Goal: Use online tool/utility: Utilize a website feature to perform a specific function

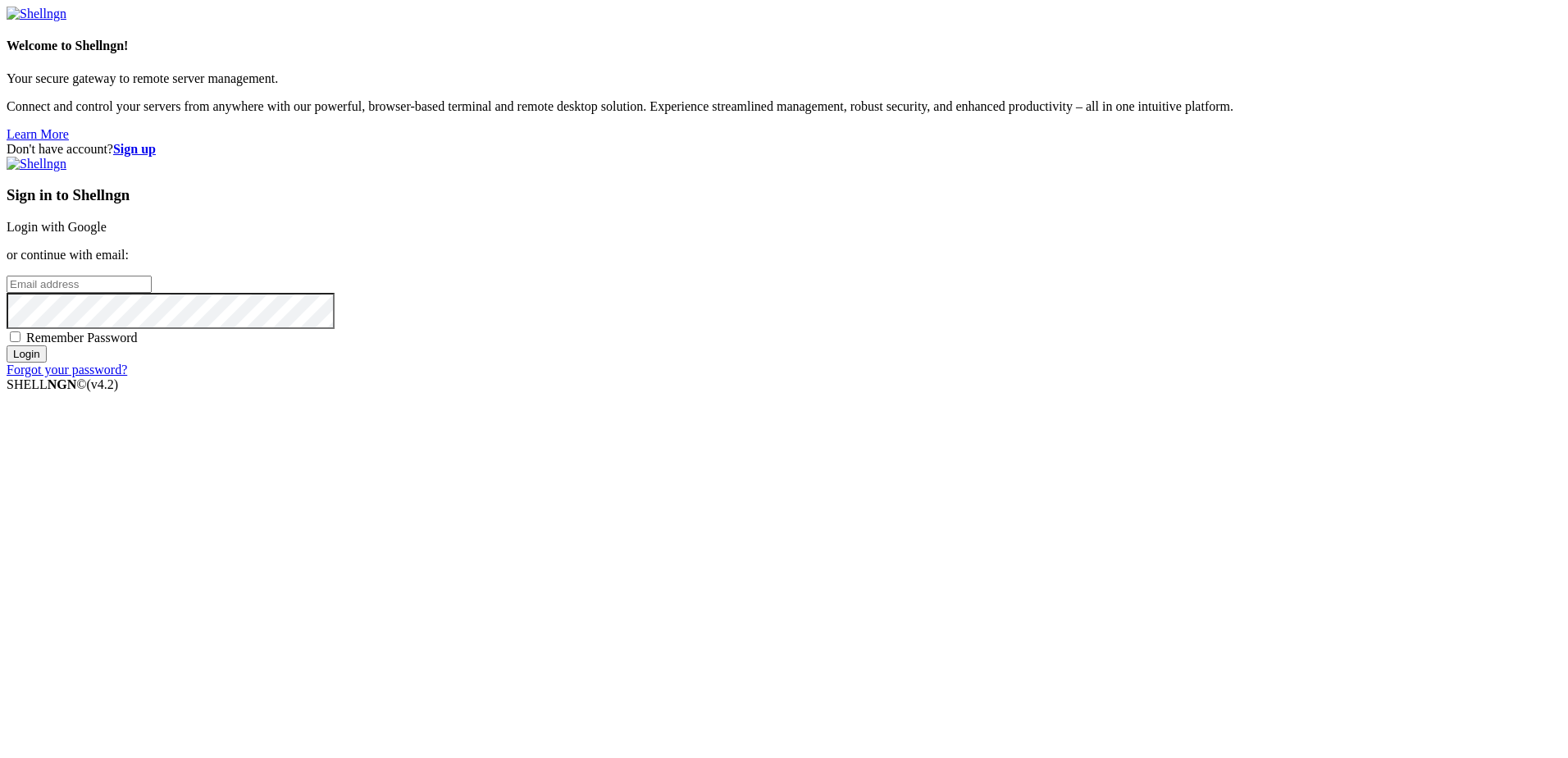
click at [107, 234] on link "Login with Google" at bounding box center [56, 227] width 100 height 14
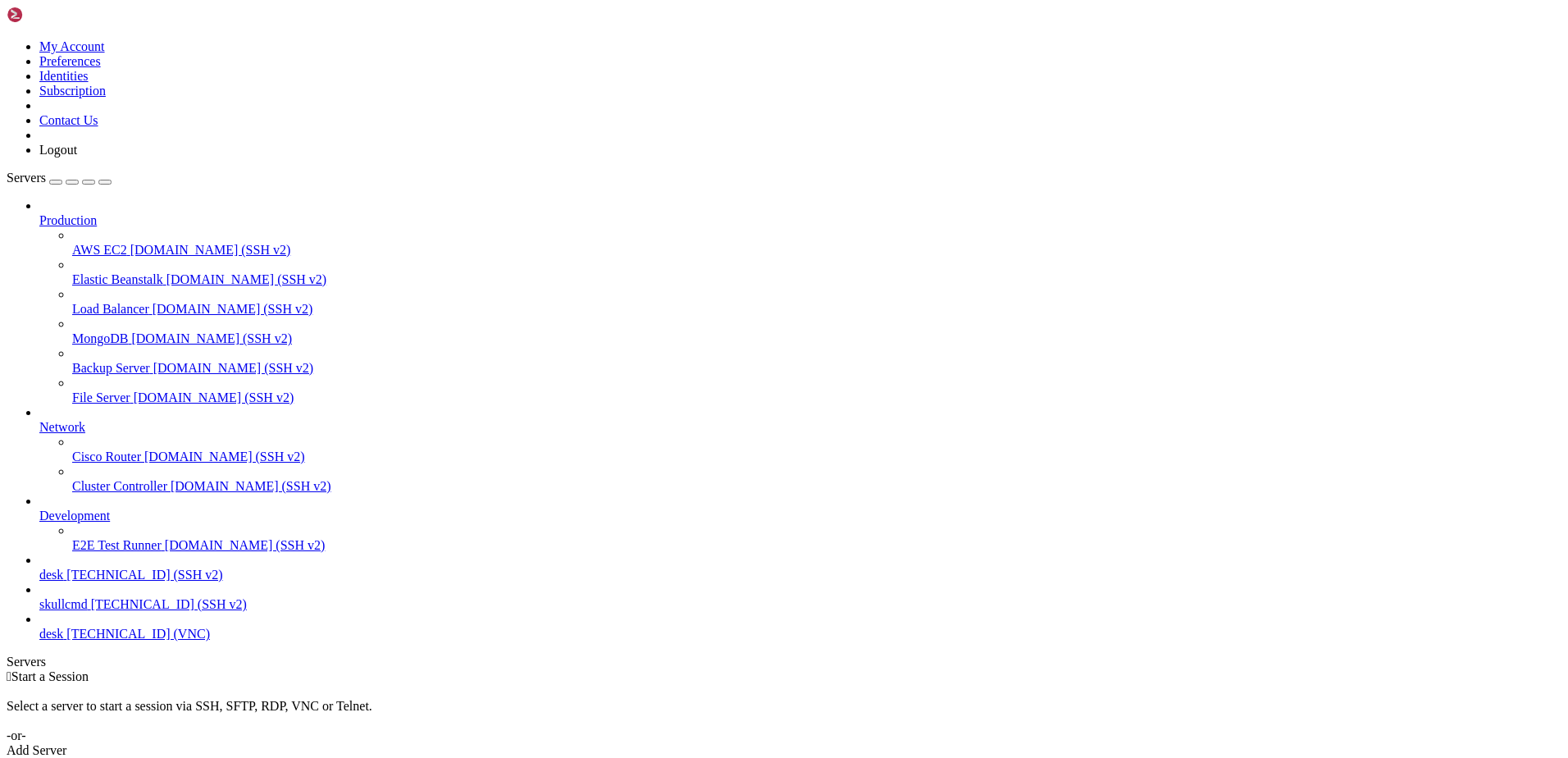
click at [91, 611] on span "[TECHNICAL_ID] (SSH v2)" at bounding box center [169, 604] width 156 height 14
click at [80, 611] on span "skullcmd" at bounding box center [64, 604] width 49 height 14
click at [110, 611] on span "[TECHNICAL_ID] (SSH v2)" at bounding box center [169, 604] width 156 height 14
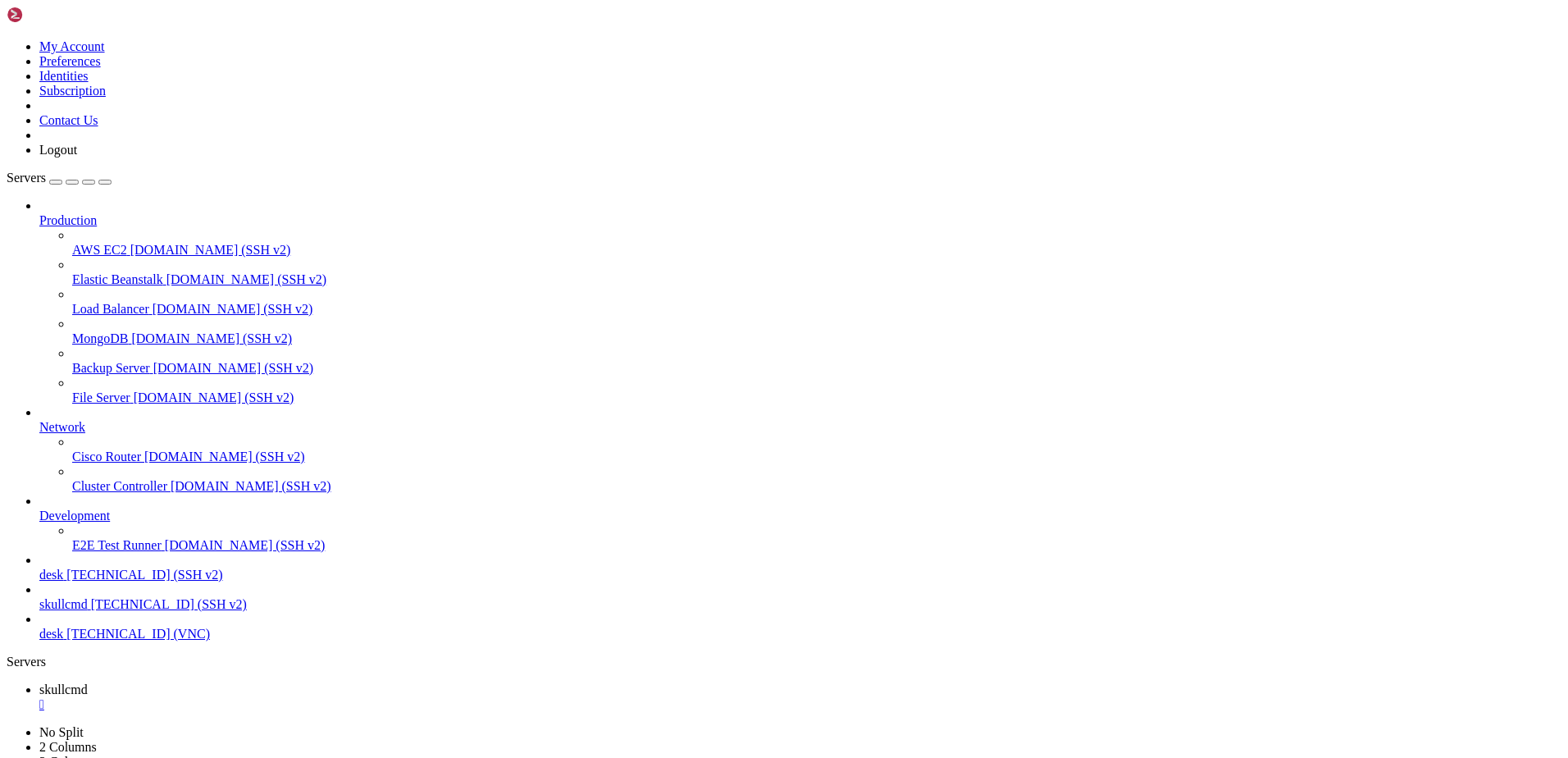
click at [91, 611] on span "[TECHNICAL_ID] (SSH v2)" at bounding box center [169, 604] width 156 height 14
click at [394, 727] on div "" at bounding box center [801, 734] width 1523 height 15
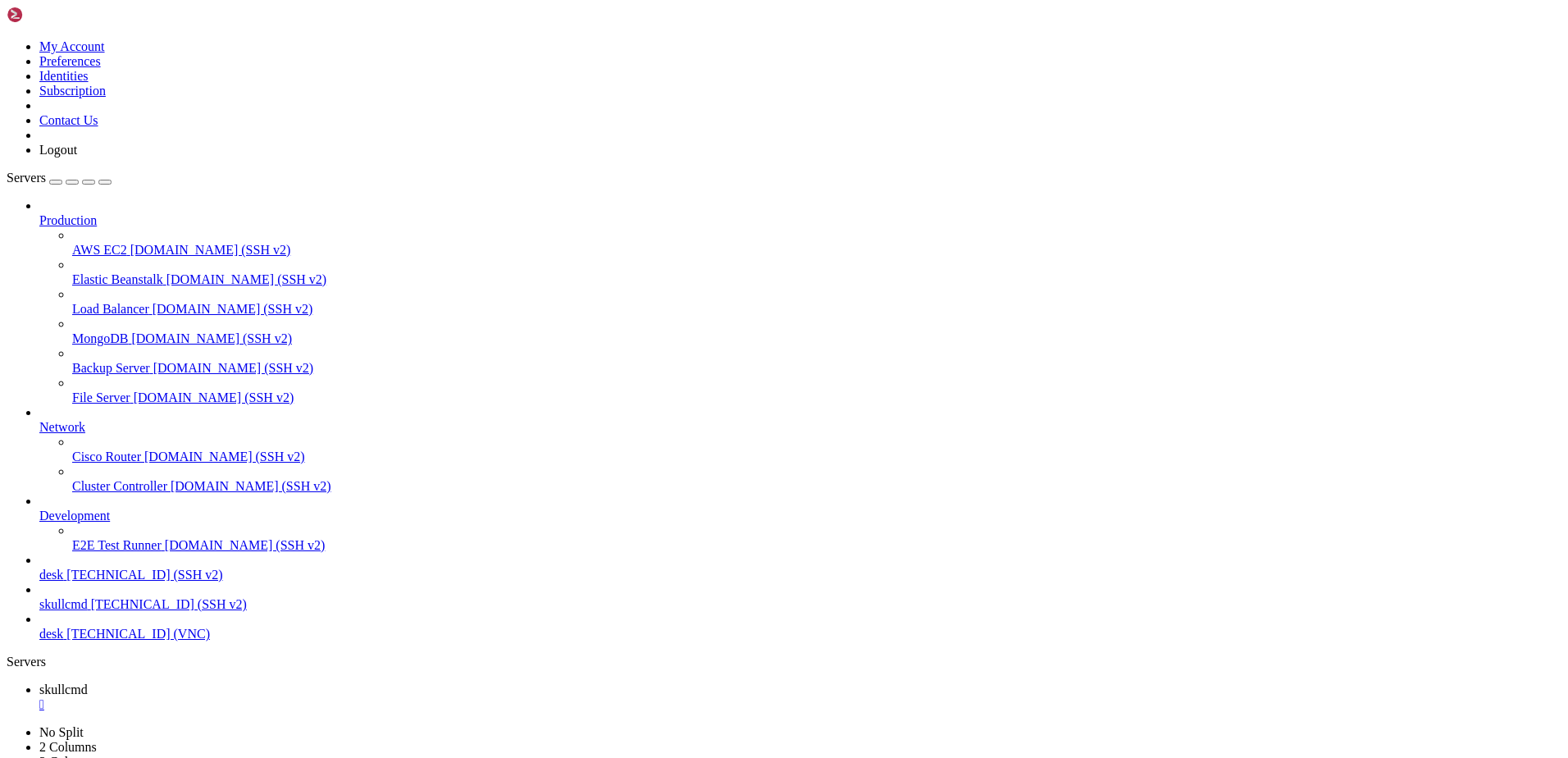
scroll to position [558, 0]
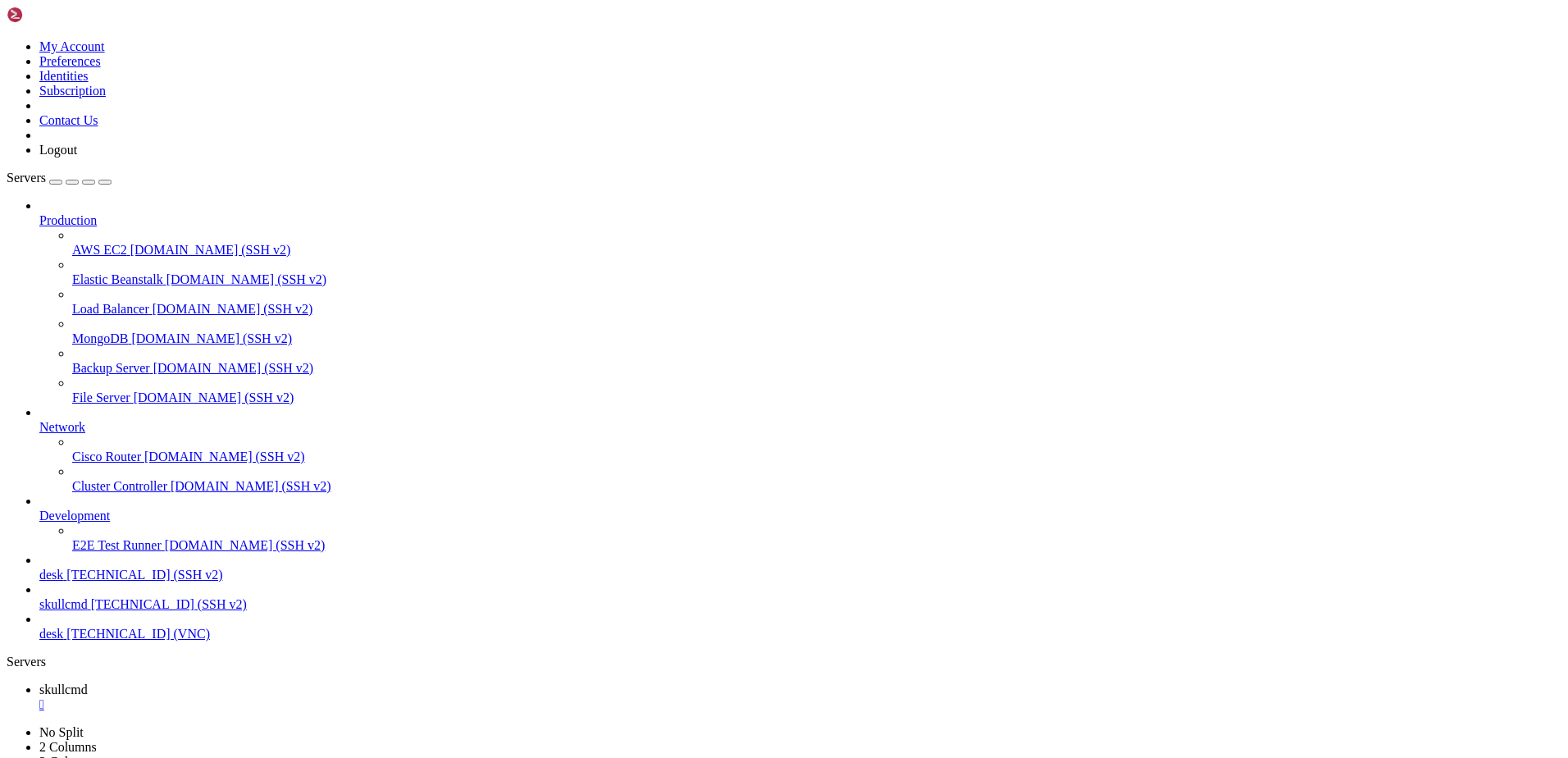
scroll to position [1436, 0]
